Goal: Transaction & Acquisition: Purchase product/service

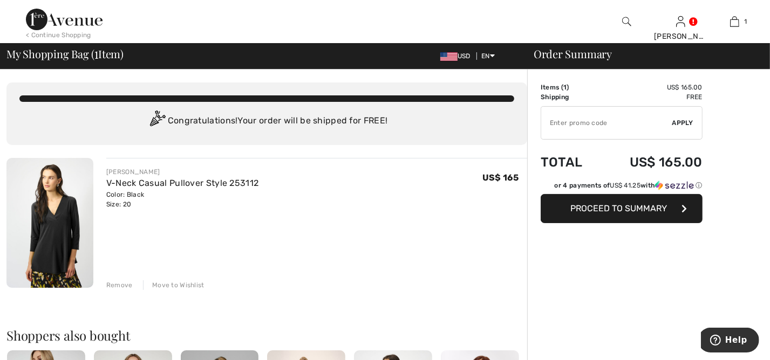
click at [614, 208] on span "Proceed to Summary" at bounding box center [619, 208] width 97 height 10
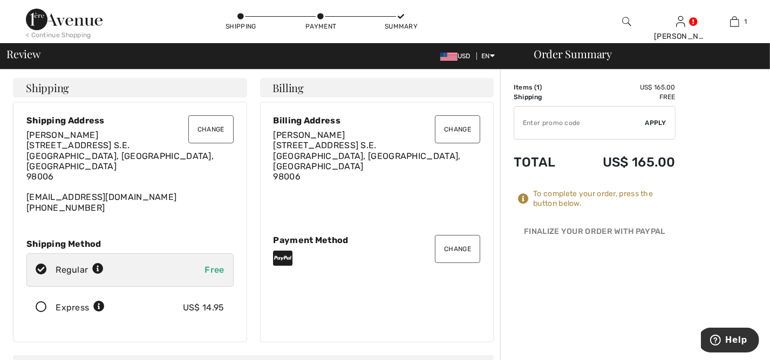
click at [215, 134] on button "Change" at bounding box center [210, 129] width 45 height 28
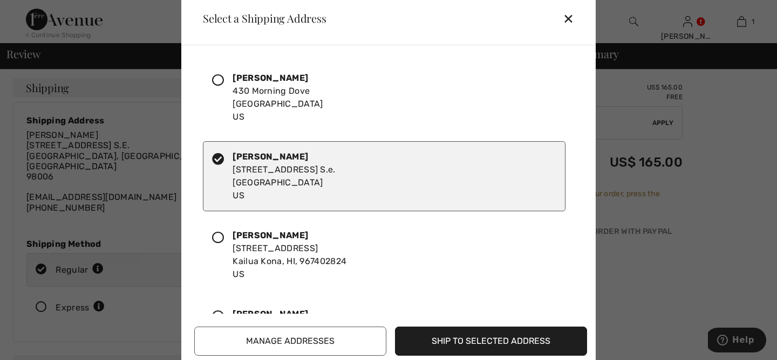
click at [216, 84] on icon at bounding box center [218, 80] width 12 height 12
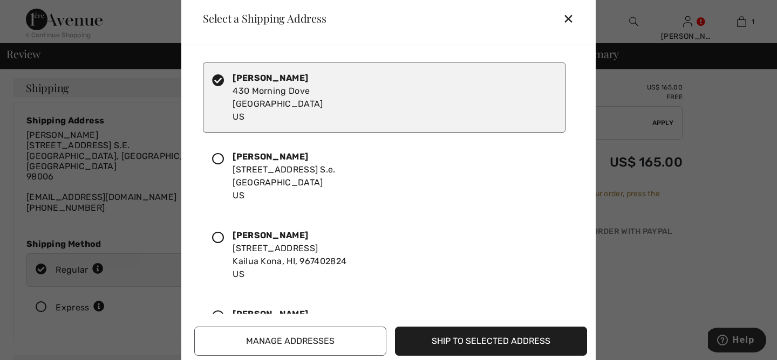
click at [464, 341] on button "Ship to Selected Address" at bounding box center [491, 341] width 192 height 29
